Goal: Find specific page/section: Find specific page/section

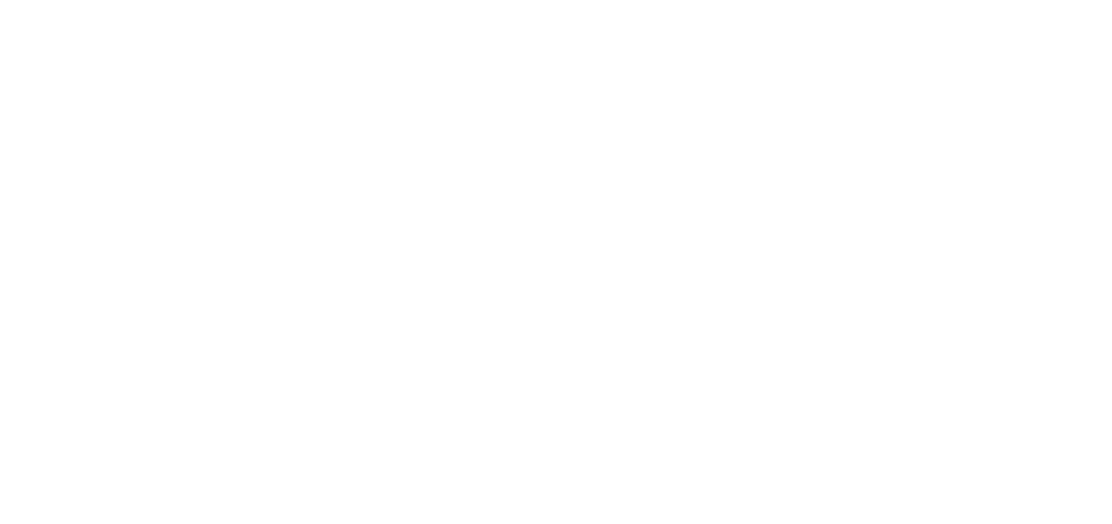
scroll to position [403, 0]
